Goal: Transaction & Acquisition: Download file/media

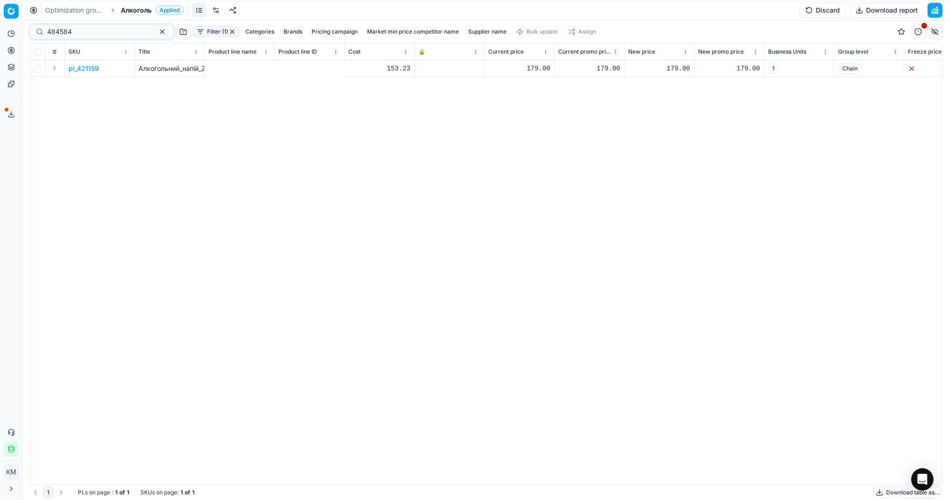
scroll to position [0, 435]
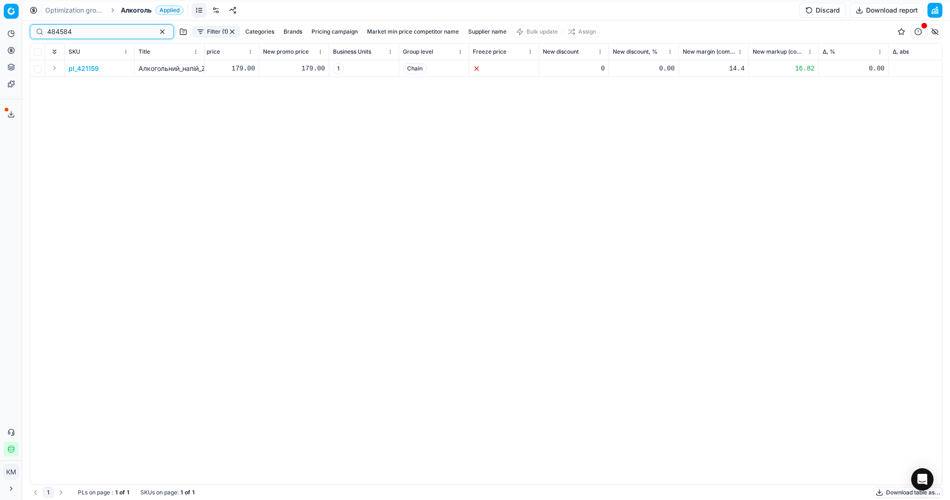
click at [157, 31] on button "button" at bounding box center [162, 31] width 11 height 11
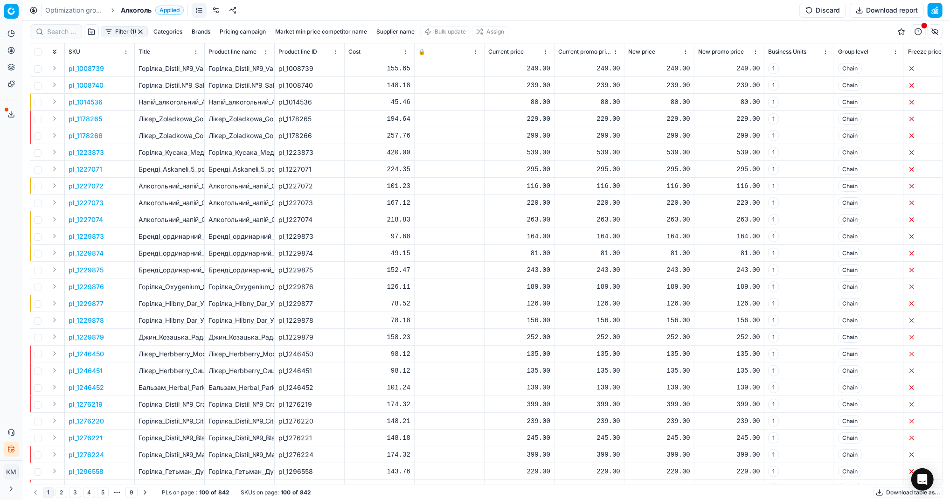
click at [887, 493] on button "Download table as..." at bounding box center [908, 492] width 69 height 11
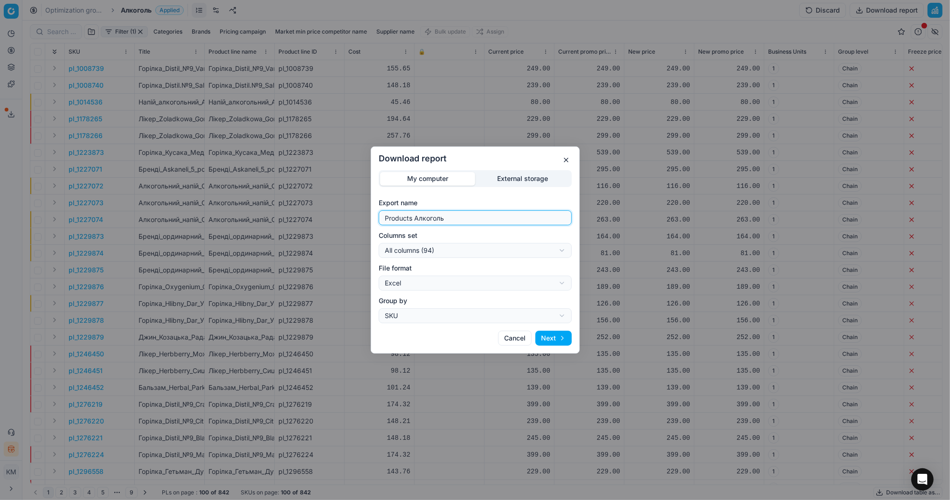
drag, startPoint x: 446, startPoint y: 221, endPoint x: 317, endPoint y: 216, distance: 129.8
click at [317, 216] on div "Download report My computer External storage Export name Products Алкоголь Colu…" at bounding box center [475, 250] width 950 height 500
type input "Компетера 09.09.2025"
click at [546, 340] on button "Next" at bounding box center [554, 338] width 36 height 15
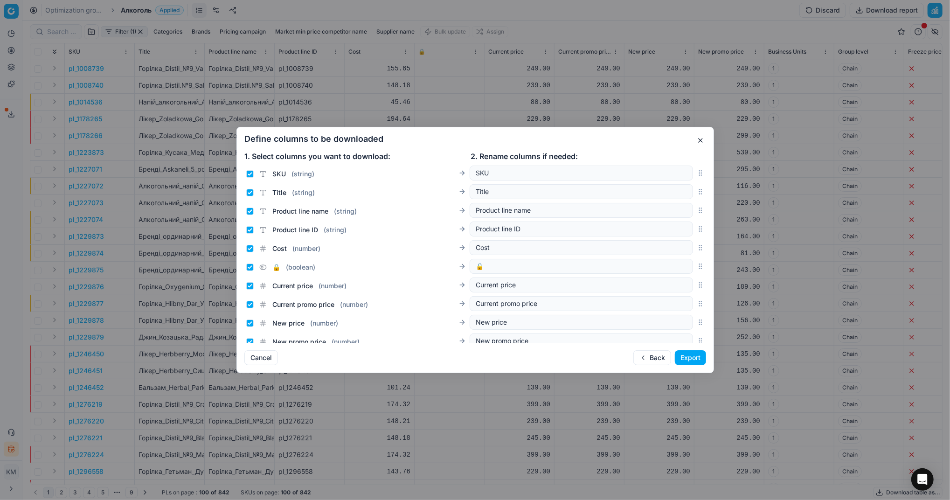
click at [683, 364] on button "Export" at bounding box center [690, 357] width 31 height 15
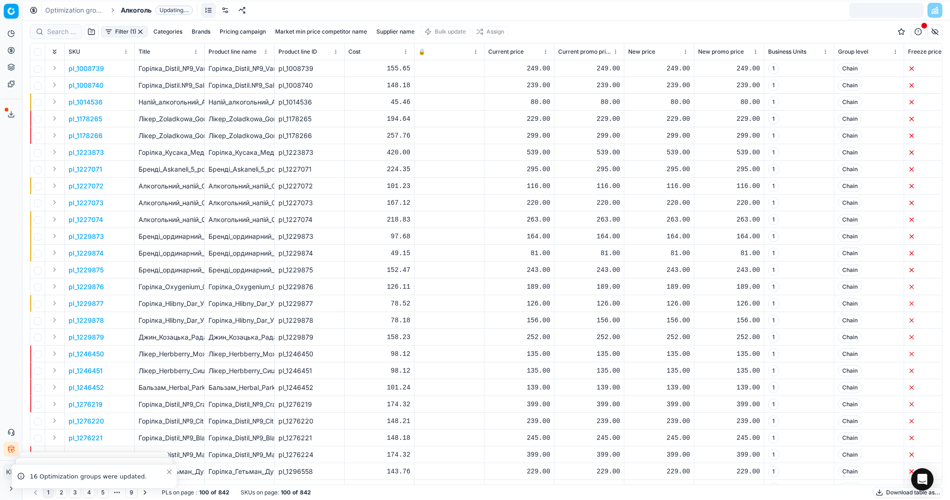
click at [14, 114] on icon at bounding box center [10, 114] width 7 height 7
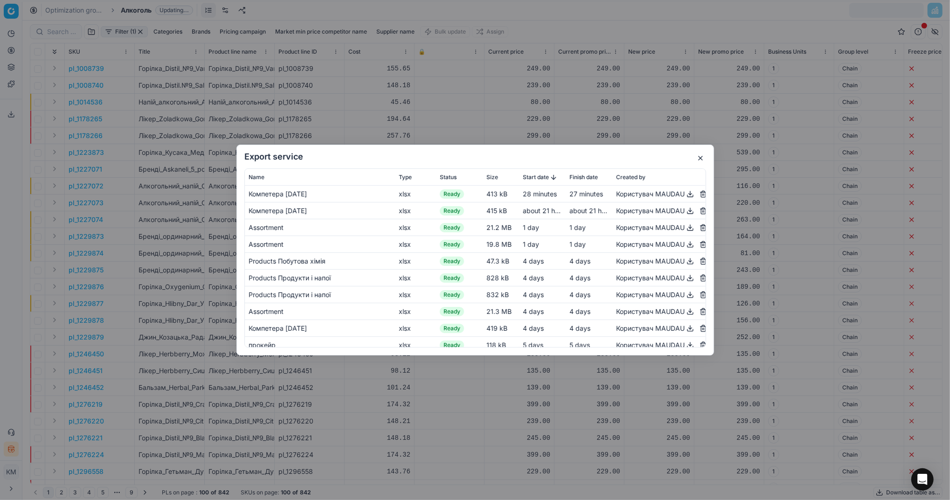
click at [685, 195] on button "button" at bounding box center [690, 193] width 11 height 11
